Goal: Task Accomplishment & Management: Manage account settings

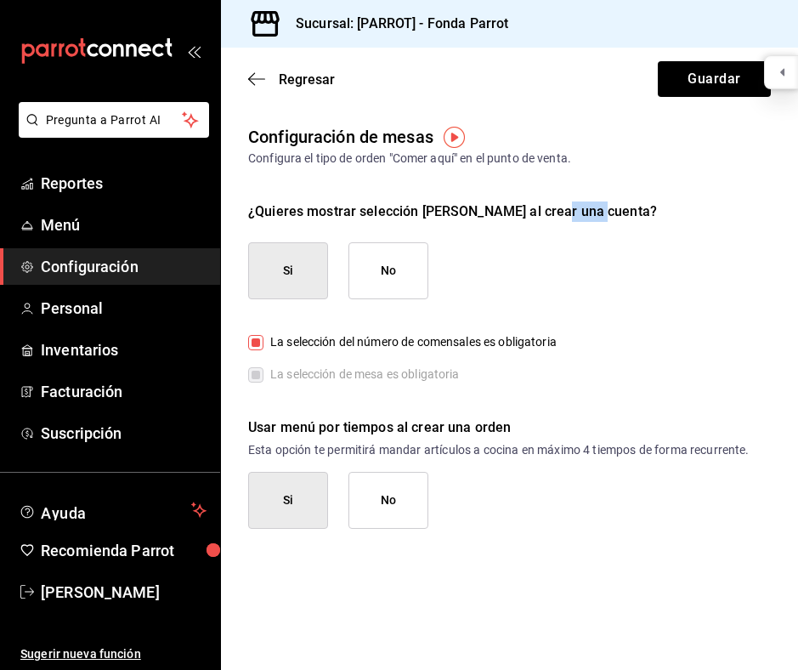
click at [567, 212] on div "¿Quieres mostrar selección [PERSON_NAME] al crear una cuenta?" at bounding box center [509, 211] width 523 height 20
click at [601, 213] on div "¿Quieres mostrar selección [PERSON_NAME] al crear una cuenta?" at bounding box center [509, 211] width 523 height 20
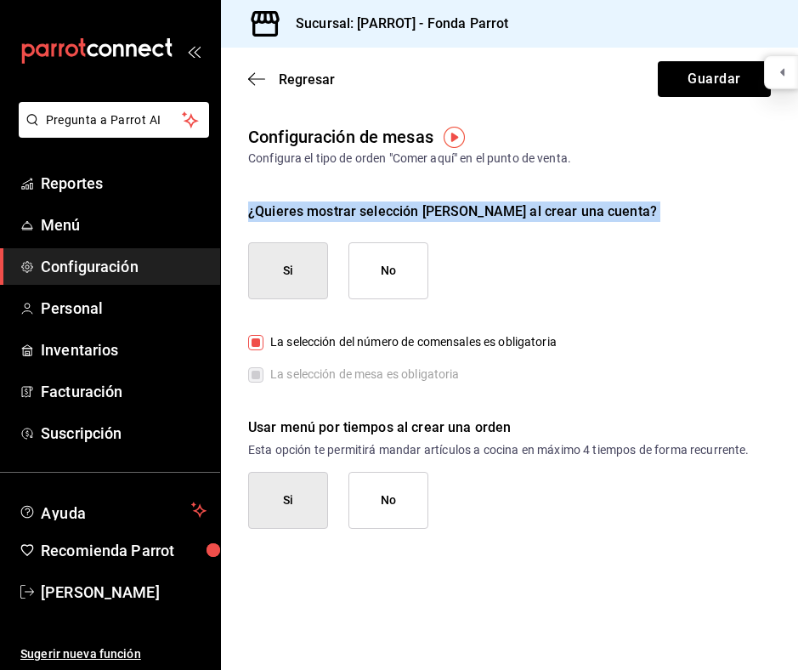
click at [601, 213] on div "¿Quieres mostrar selección [PERSON_NAME] al crear una cuenta?" at bounding box center [509, 211] width 523 height 20
click at [569, 208] on div "¿Quieres mostrar selección [PERSON_NAME] al crear una cuenta?" at bounding box center [509, 211] width 523 height 20
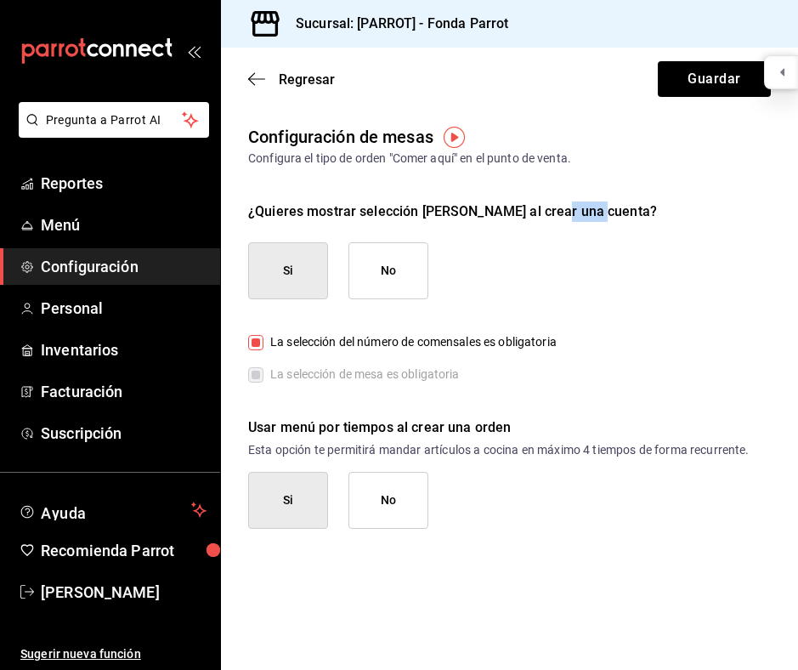
click at [569, 208] on div "¿Quieres mostrar selección [PERSON_NAME] al crear una cuenta?" at bounding box center [509, 211] width 523 height 20
click at [539, 211] on div "¿Quieres mostrar selección [PERSON_NAME] al crear una cuenta?" at bounding box center [509, 211] width 523 height 20
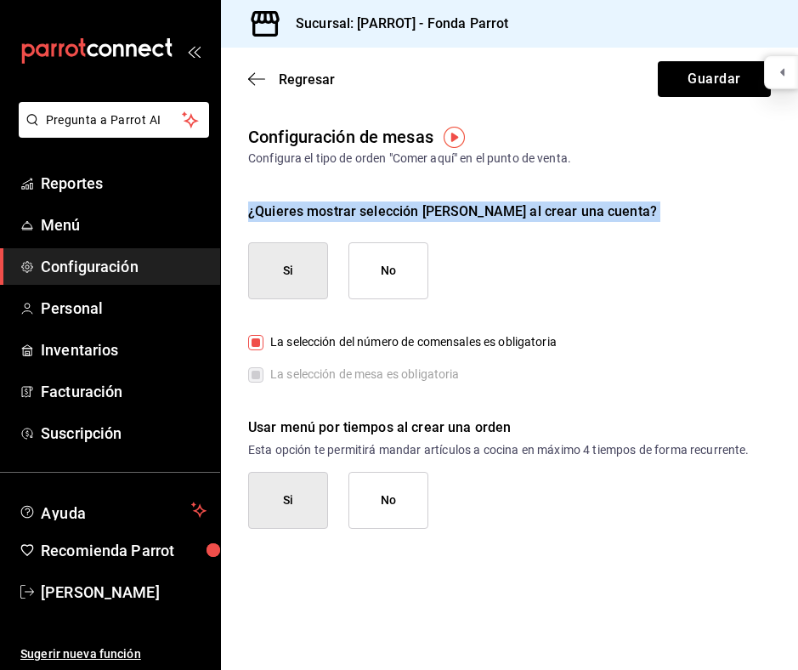
click at [539, 211] on div "¿Quieres mostrar selección [PERSON_NAME] al crear una cuenta?" at bounding box center [509, 211] width 523 height 20
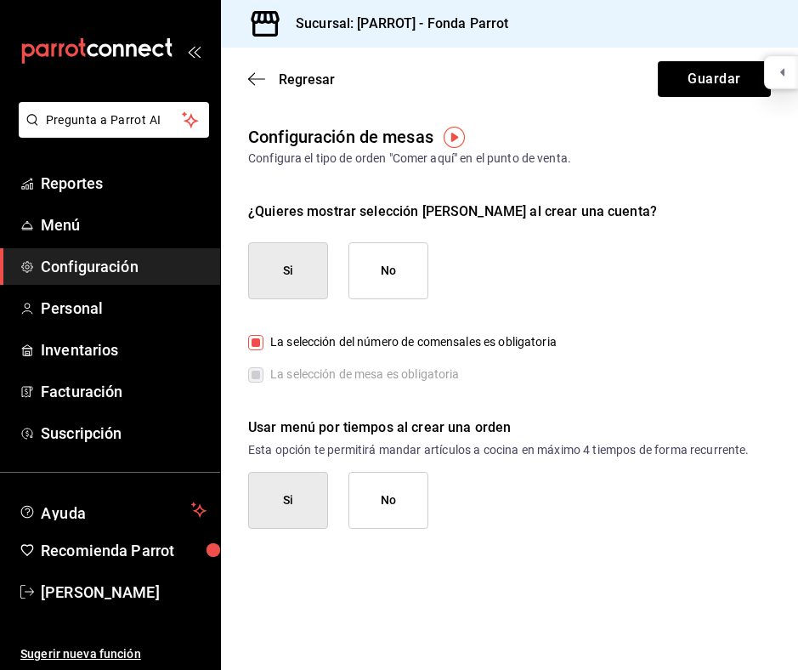
click at [498, 428] on div "Usar menú por tiempos al crear una orden" at bounding box center [509, 427] width 523 height 20
click at [678, 452] on p "Esta opción te permitirá mandar artículos a cocina en máximo 4 tiempos de forma…" at bounding box center [509, 449] width 523 height 17
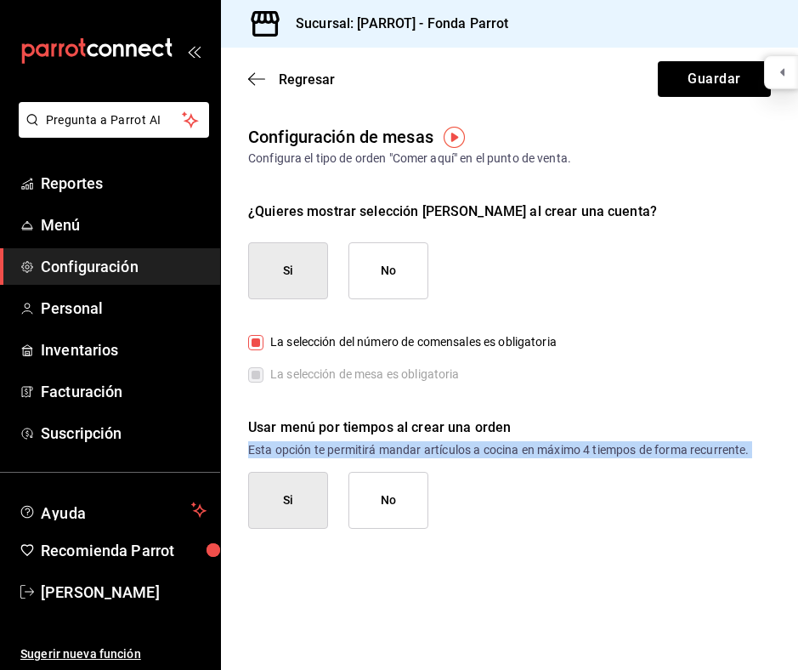
click at [678, 452] on p "Esta opción te permitirá mandar artículos a cocina en máximo 4 tiempos de forma…" at bounding box center [509, 449] width 523 height 17
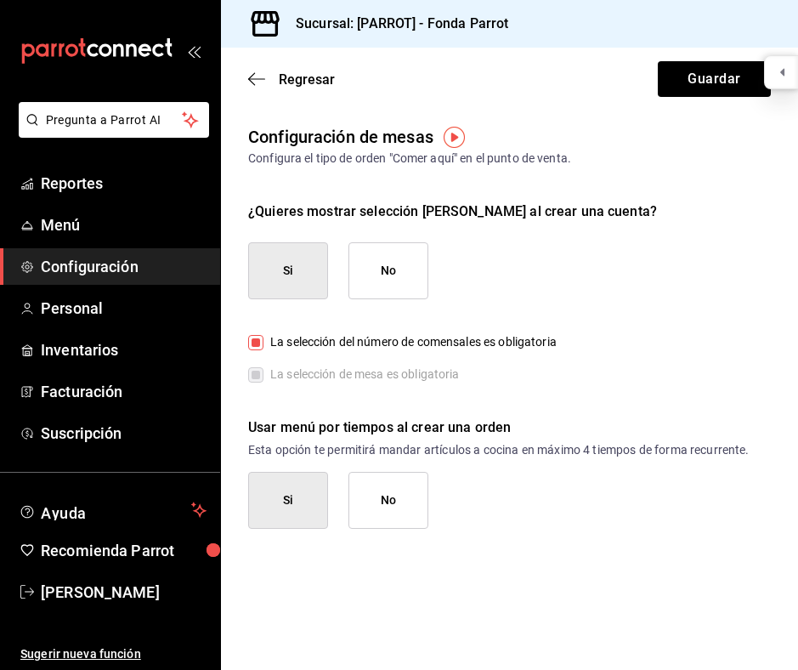
click at [614, 455] on p "Esta opción te permitirá mandar artículos a cocina en máximo 4 tiempos de forma…" at bounding box center [509, 449] width 523 height 17
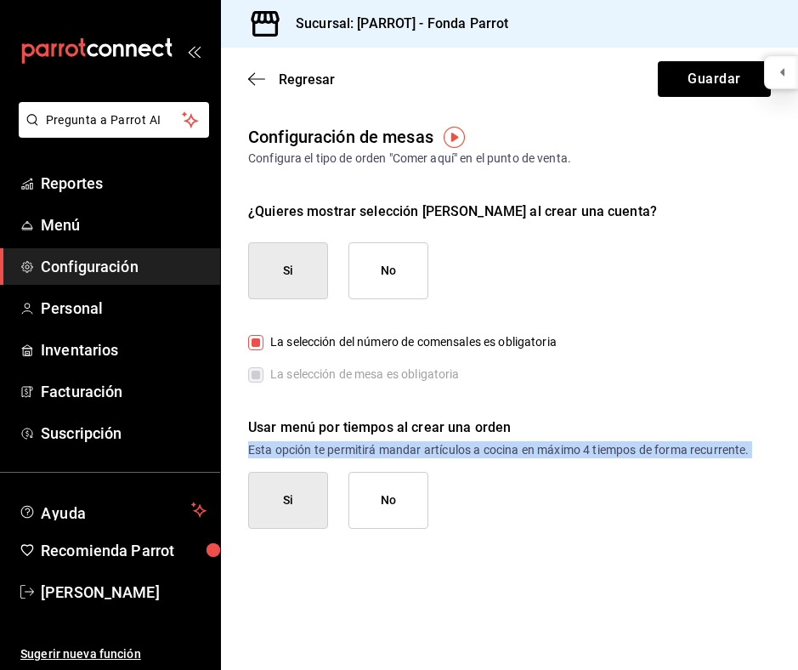
click at [614, 455] on p "Esta opción te permitirá mandar artículos a cocina en máximo 4 tiempos de forma…" at bounding box center [509, 449] width 523 height 17
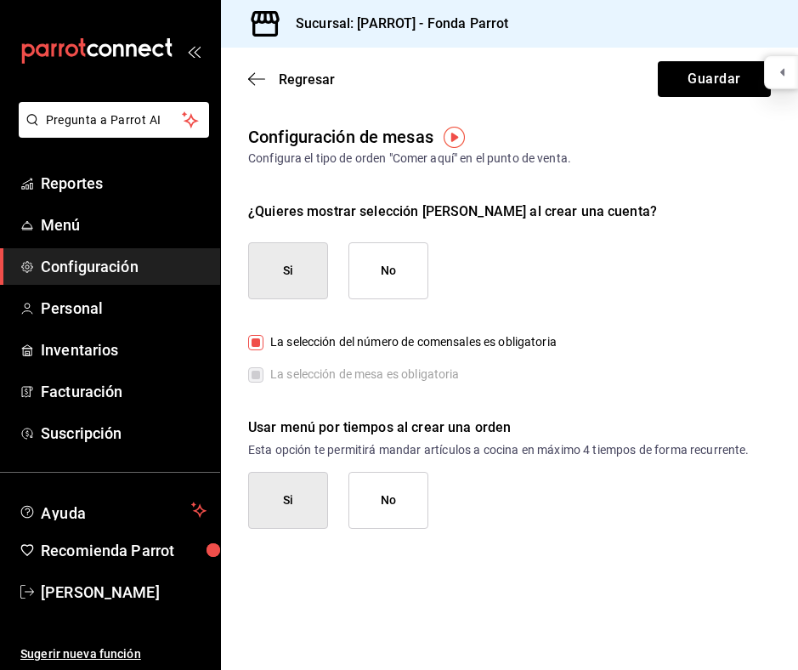
click at [438, 419] on div "Usar menú por tiempos al crear una orden" at bounding box center [509, 427] width 523 height 20
click at [494, 450] on p "Esta opción te permitirá mandar artículos a cocina en máximo 4 tiempos de forma…" at bounding box center [509, 449] width 523 height 17
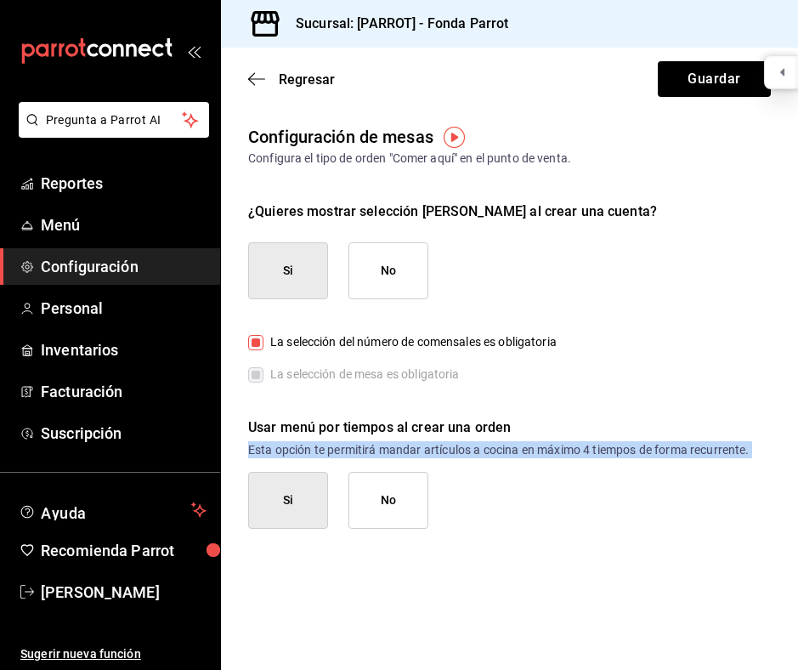
click at [494, 450] on p "Esta opción te permitirá mandar artículos a cocina en máximo 4 tiempos de forma…" at bounding box center [509, 449] width 523 height 17
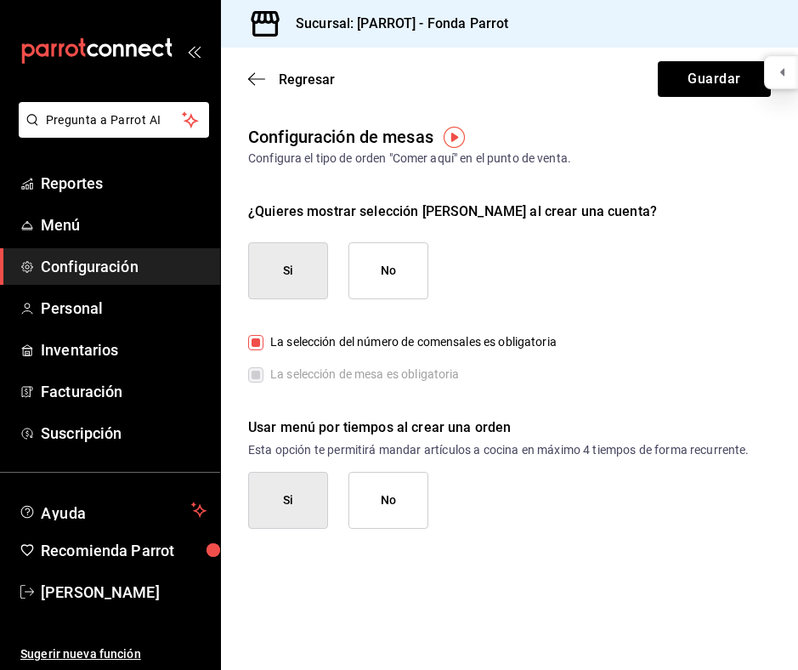
click at [649, 374] on div "La selección de mesa es obligatoria" at bounding box center [509, 374] width 523 height 19
click at [661, 450] on p "Esta opción te permitirá mandar artículos a cocina en máximo 4 tiempos de forma…" at bounding box center [509, 449] width 523 height 17
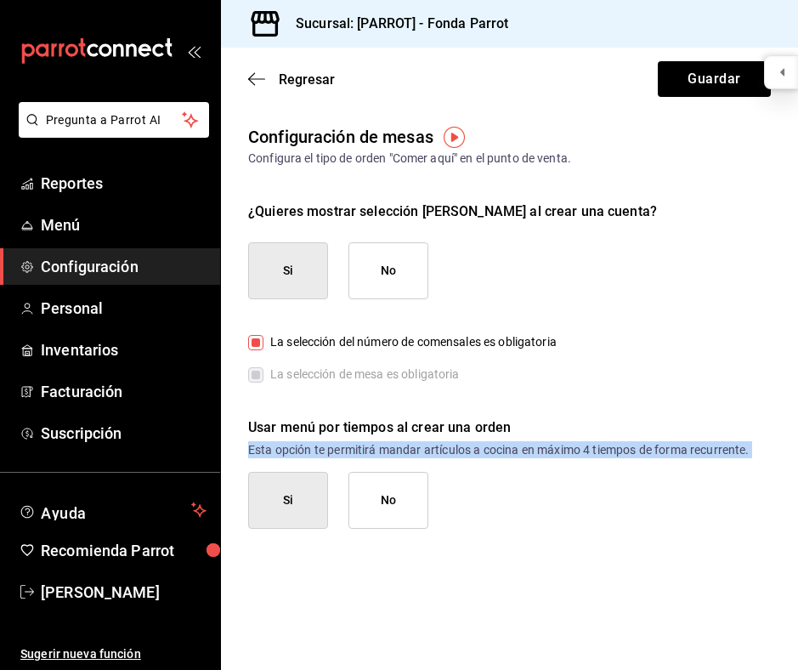
click at [661, 450] on p "Esta opción te permitirá mandar artículos a cocina en máximo 4 tiempos de forma…" at bounding box center [509, 449] width 523 height 17
